Goal: Navigation & Orientation: Find specific page/section

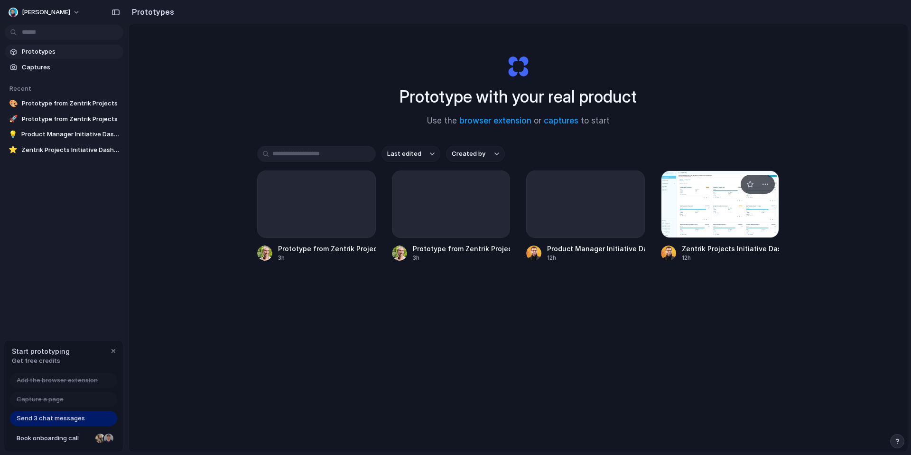
click at [716, 199] on div at bounding box center [720, 203] width 119 height 67
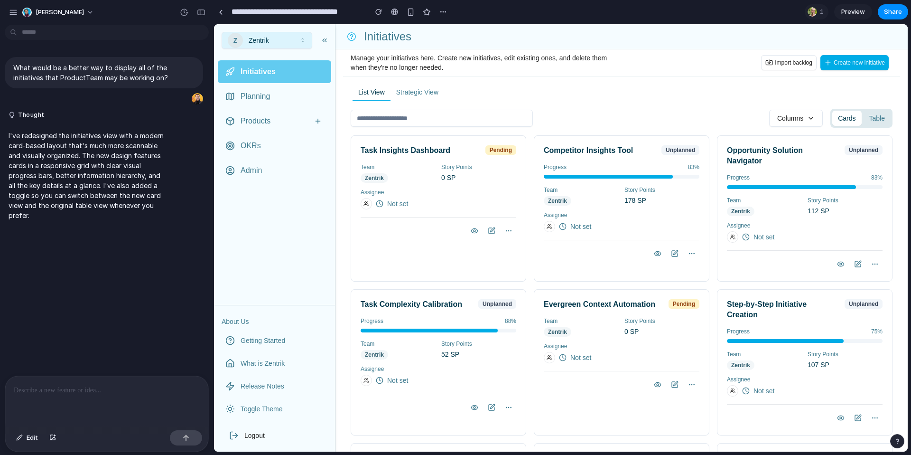
click at [626, 93] on div "List View Strategic View Columns Cards Table Task Insights Dashboard Pending Te…" at bounding box center [622, 415] width 542 height 663
click at [268, 102] on link "Planning" at bounding box center [274, 96] width 113 height 23
click at [100, 160] on p "I've redesigned the initiatives view with a modern card-based layout that's muc…" at bounding box center [88, 175] width 158 height 90
click at [117, 76] on p "What would be a better way to display all of the initiatives that ProductTeam m…" at bounding box center [103, 73] width 181 height 20
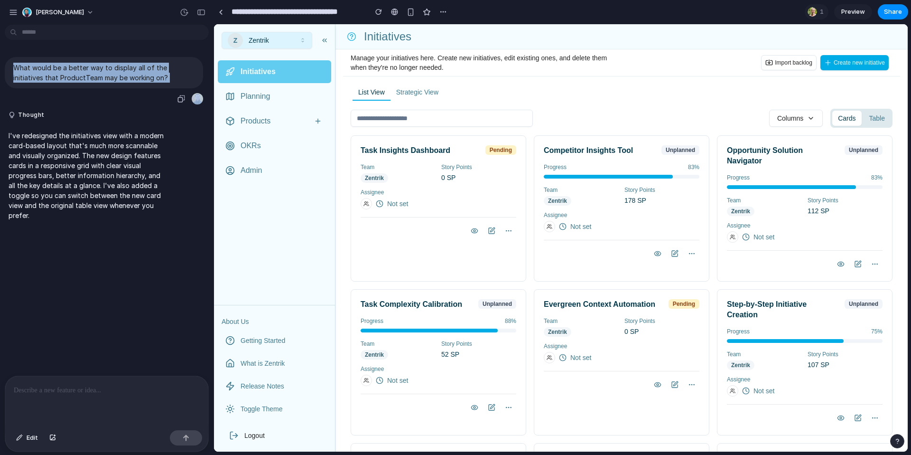
click at [117, 76] on p "What would be a better way to display all of the initiatives that ProductTeam m…" at bounding box center [103, 73] width 181 height 20
click at [582, 111] on div "Columns" at bounding box center [587, 118] width 472 height 17
click at [456, 227] on div at bounding box center [456, 227] width 0 height 0
click at [649, 107] on div "List View Strategic View Columns Cards Table Task Insights Dashboard Pending Te…" at bounding box center [622, 415] width 542 height 663
click at [671, 199] on div "178 SP" at bounding box center [661, 200] width 75 height 9
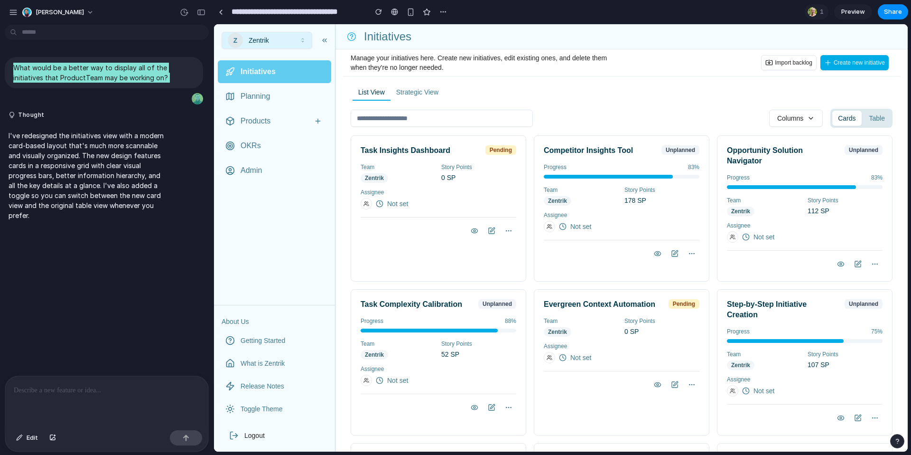
click at [745, 142] on div "Opportunity Solution Navigator Unplanned Progress 83 % Team Zentrik Story Point…" at bounding box center [805, 208] width 176 height 146
click at [691, 253] on icon "button" at bounding box center [692, 254] width 8 height 8
click at [880, 125] on button "Table" at bounding box center [877, 118] width 27 height 15
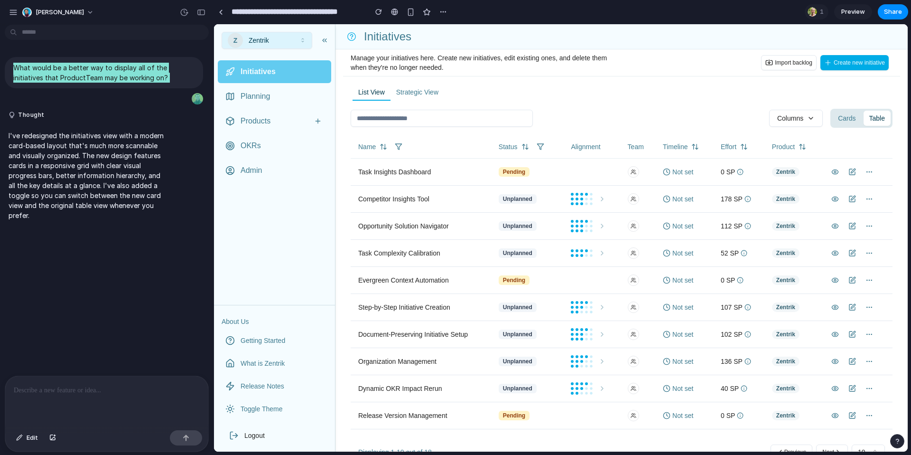
click at [857, 127] on div "Cards Table" at bounding box center [861, 118] width 62 height 19
click at [845, 121] on button "Cards" at bounding box center [846, 118] width 29 height 15
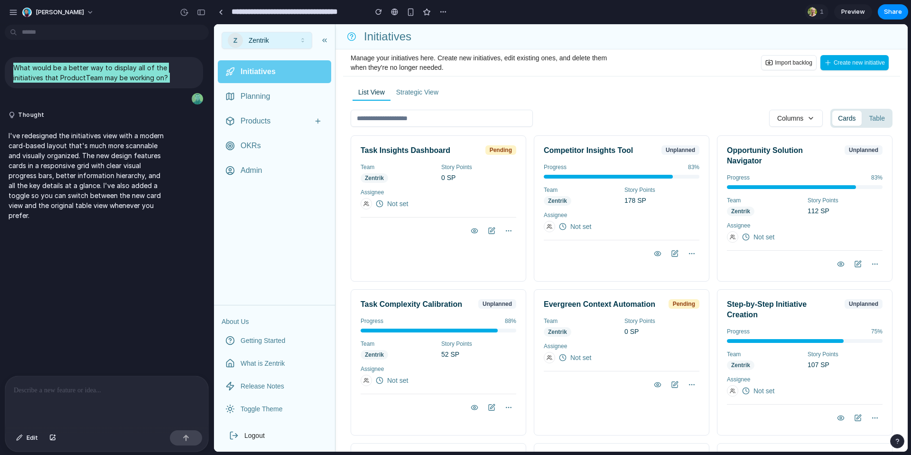
click at [781, 59] on span "Import backlog" at bounding box center [793, 63] width 37 height 8
click at [881, 57] on button "Create new initiative" at bounding box center [854, 62] width 68 height 15
click at [779, 122] on button "Columns" at bounding box center [796, 118] width 54 height 17
click at [269, 347] on link "Getting Started" at bounding box center [274, 340] width 113 height 21
drag, startPoint x: 264, startPoint y: 360, endPoint x: 266, endPoint y: 372, distance: 11.9
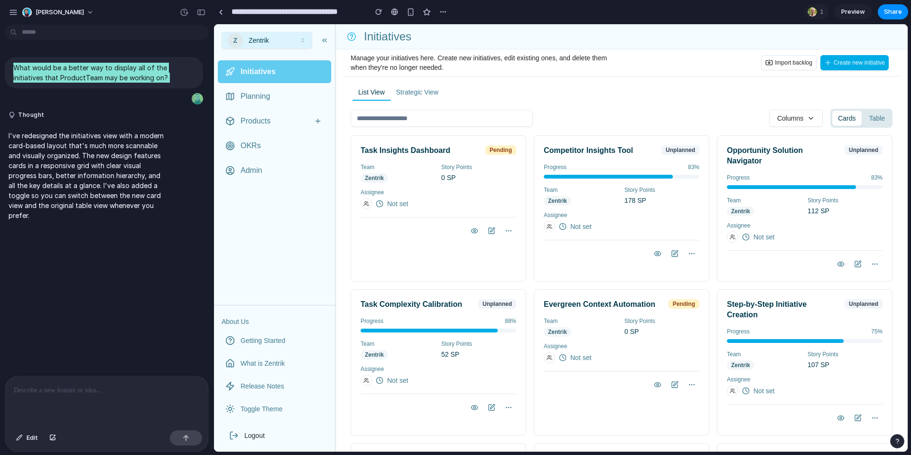
click at [264, 360] on span "What is Zentrik" at bounding box center [263, 362] width 44 height 9
click at [264, 381] on link "Release Notes" at bounding box center [274, 385] width 113 height 21
drag, startPoint x: 265, startPoint y: 394, endPoint x: 274, endPoint y: 400, distance: 10.7
click at [274, 400] on nav "Getting Started What is Zentrik Release Notes Toggle Theme" at bounding box center [274, 374] width 121 height 89
click at [275, 400] on link "Toggle Theme" at bounding box center [274, 408] width 113 height 21
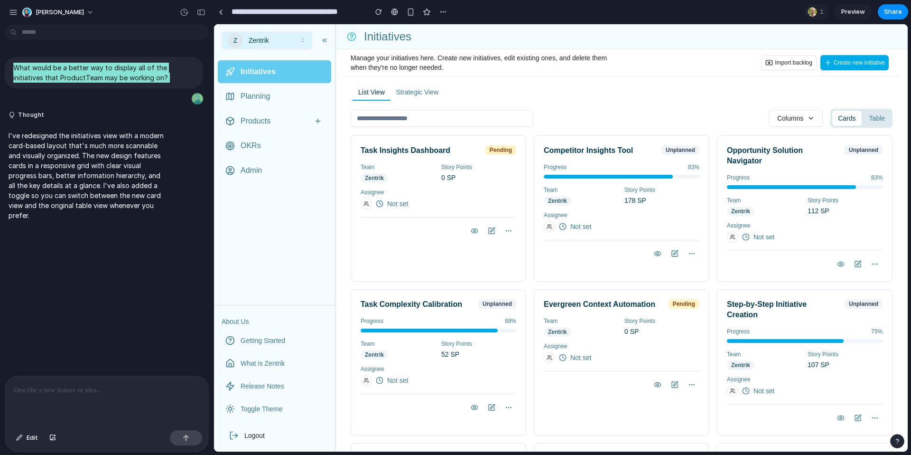
drag, startPoint x: 248, startPoint y: 126, endPoint x: 248, endPoint y: 119, distance: 7.1
click at [248, 126] on div "Products" at bounding box center [274, 121] width 113 height 23
click at [250, 78] on link "Initiatives" at bounding box center [274, 71] width 113 height 23
click at [261, 91] on span "Planning" at bounding box center [255, 96] width 29 height 11
click at [632, 111] on div "Columns" at bounding box center [587, 118] width 472 height 17
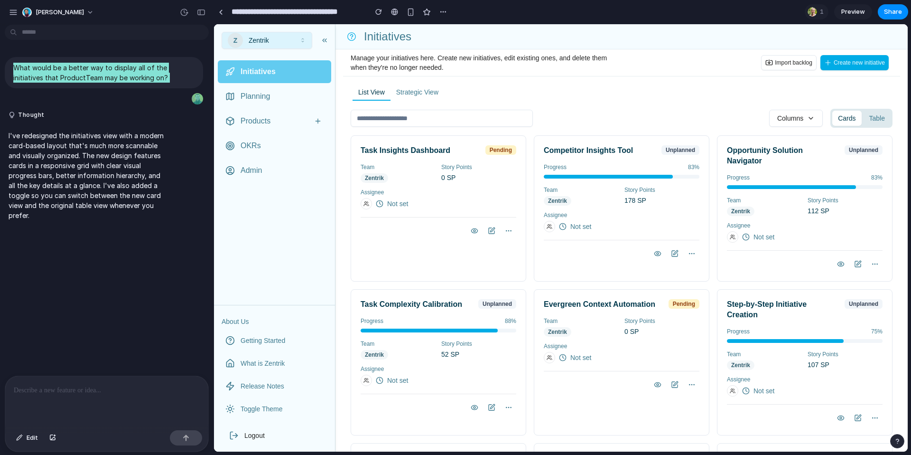
click at [634, 224] on div "Not set" at bounding box center [622, 226] width 156 height 11
click at [456, 227] on div at bounding box center [456, 227] width 0 height 0
